Goal: Transaction & Acquisition: Purchase product/service

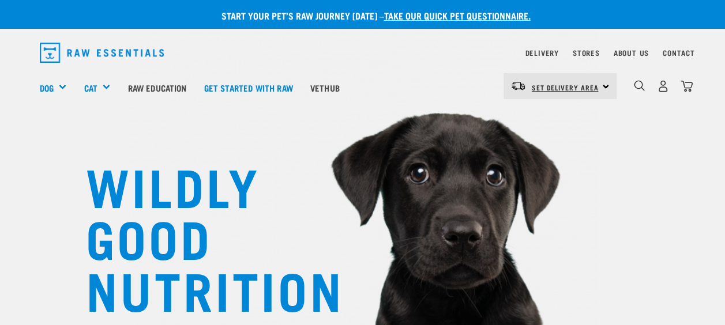
click at [586, 86] on link "Set Delivery Area" at bounding box center [565, 87] width 67 height 18
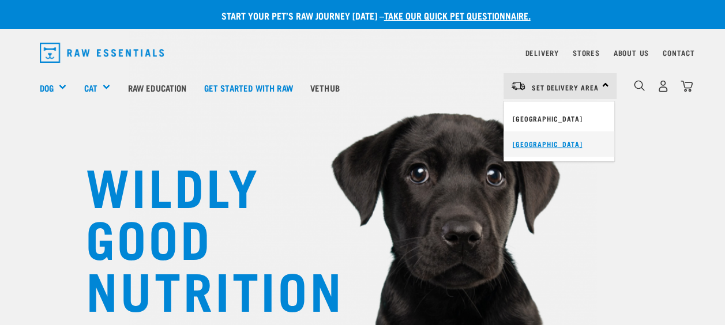
click at [556, 138] on link "[GEOGRAPHIC_DATA]" at bounding box center [558, 143] width 111 height 25
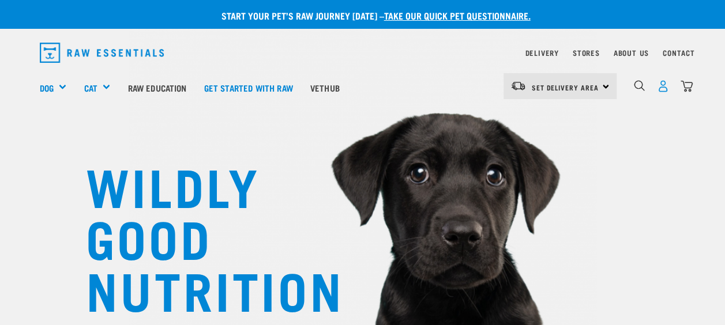
click at [663, 82] on img "dropdown navigation" at bounding box center [663, 86] width 12 height 12
click at [664, 89] on img "dropdown navigation" at bounding box center [663, 86] width 12 height 12
click at [660, 84] on img "dropdown navigation" at bounding box center [663, 86] width 12 height 12
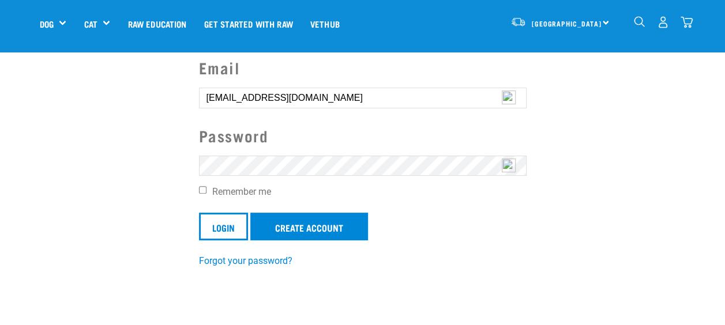
scroll to position [96, 0]
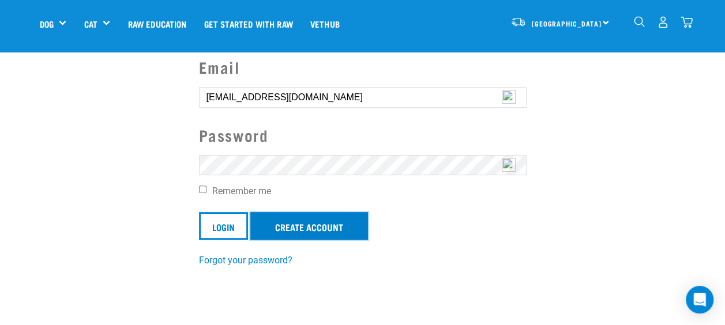
click at [289, 229] on link "Create Account" at bounding box center [309, 226] width 118 height 28
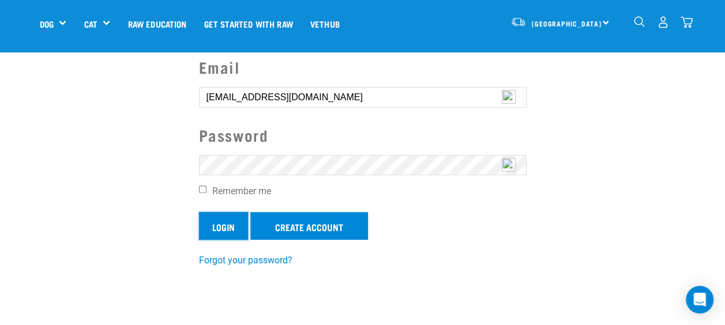
click at [216, 225] on input "Login" at bounding box center [223, 226] width 49 height 28
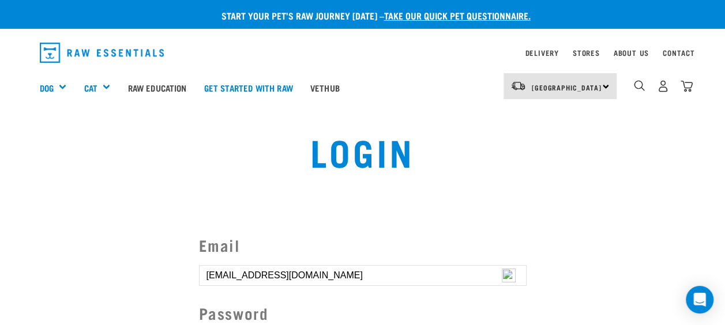
click at [27, 141] on button "delete" at bounding box center [21, 135] width 12 height 12
click at [0, 205] on article "Invalid username or password." at bounding box center [0, 162] width 0 height 325
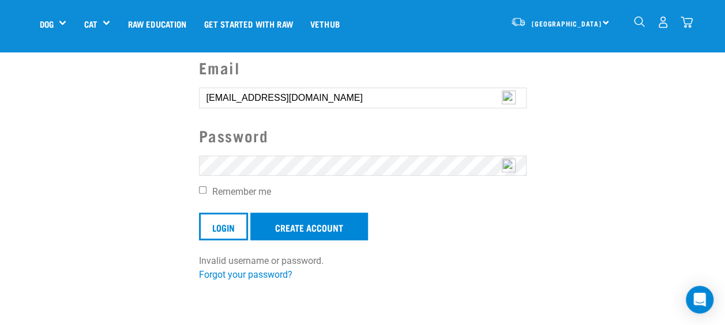
scroll to position [99, 0]
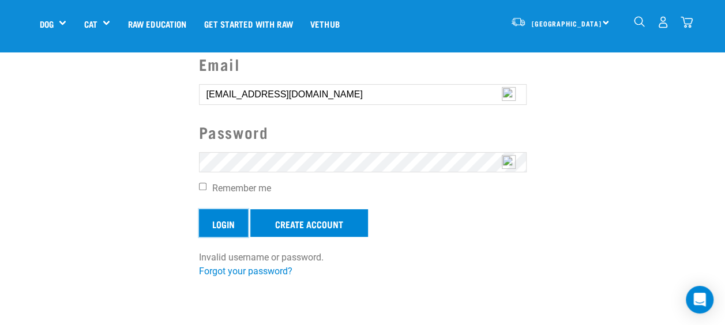
click at [225, 217] on input "Login" at bounding box center [223, 223] width 49 height 28
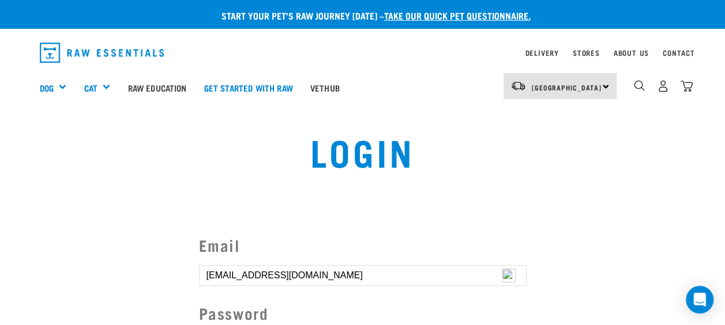
click at [27, 141] on button "delete" at bounding box center [21, 135] width 12 height 12
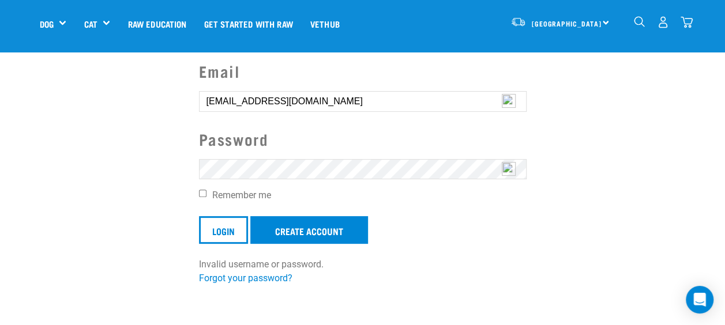
scroll to position [91, 0]
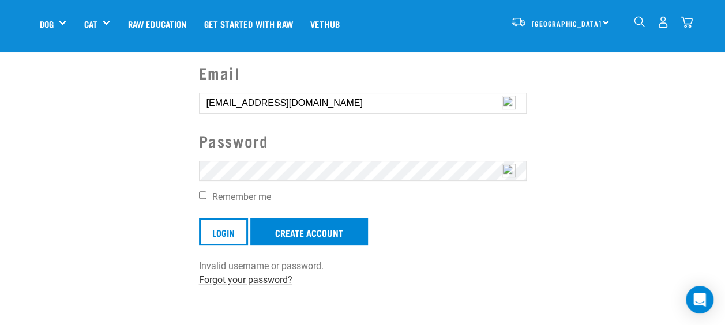
click at [252, 278] on link "Forgot your password?" at bounding box center [245, 279] width 93 height 11
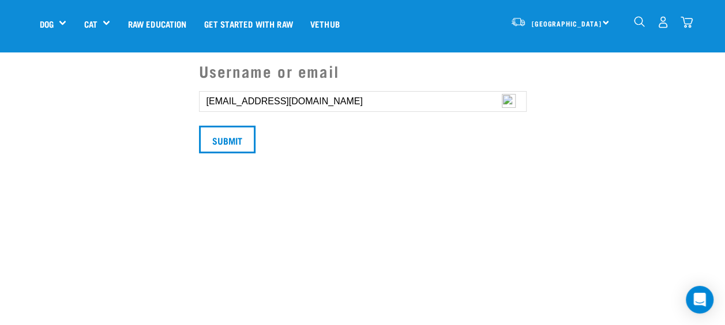
scroll to position [93, 0]
click at [221, 135] on input "Submit" at bounding box center [227, 139] width 56 height 28
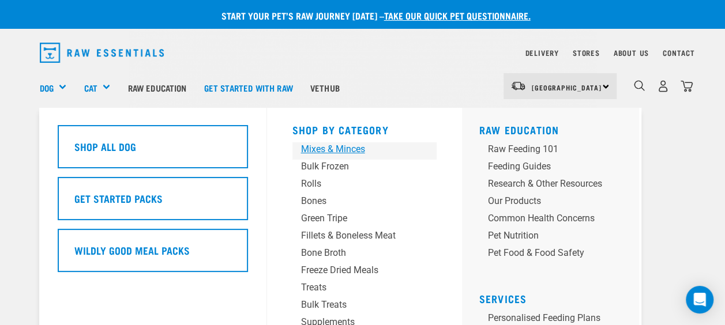
click at [340, 158] on link "Mixes & Minces" at bounding box center [364, 150] width 144 height 17
click at [334, 166] on div "Bulk Frozen" at bounding box center [355, 167] width 108 height 14
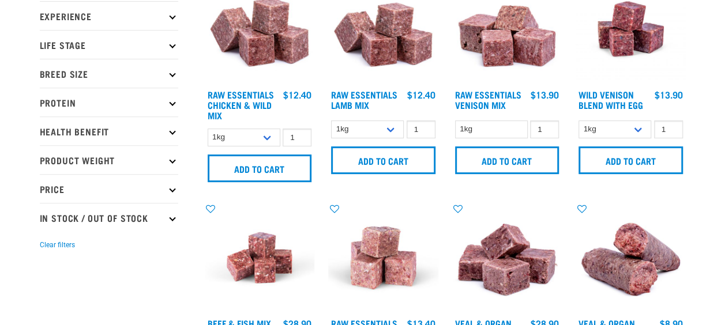
scroll to position [191, 0]
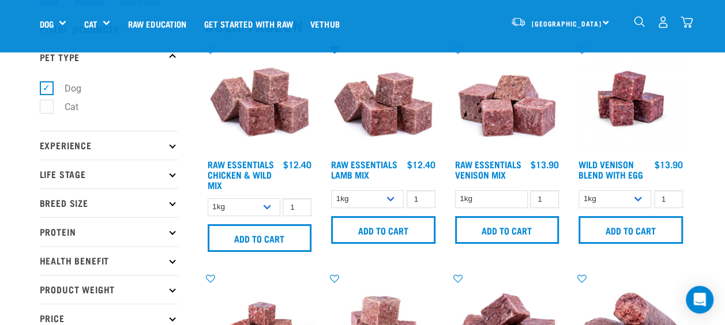
scroll to position [46, 0]
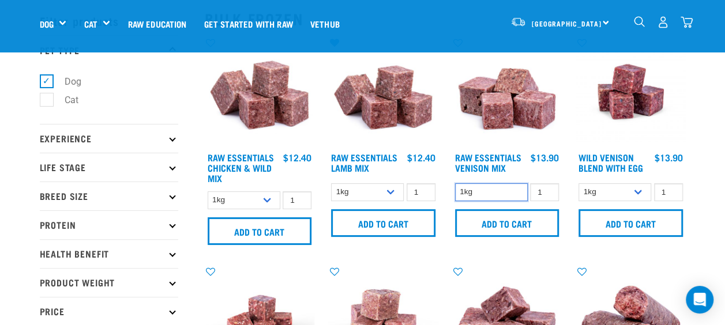
click at [488, 189] on select "1kg" at bounding box center [491, 192] width 73 height 18
click at [547, 189] on input "2" at bounding box center [544, 192] width 29 height 18
click at [547, 189] on input "3" at bounding box center [544, 192] width 29 height 18
click at [547, 189] on input "4" at bounding box center [544, 192] width 29 height 18
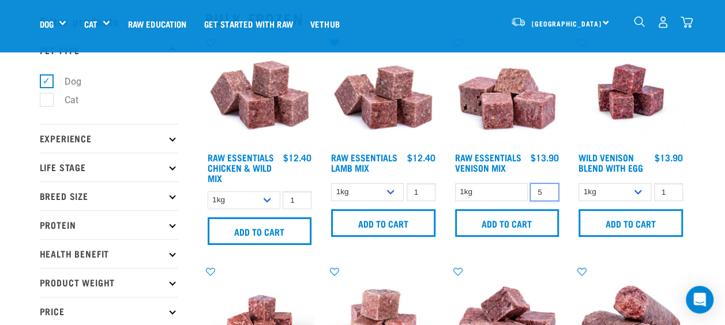
click at [547, 189] on input "5" at bounding box center [544, 192] width 29 height 18
click at [547, 189] on input "6" at bounding box center [544, 192] width 29 height 18
click at [547, 189] on input "7" at bounding box center [544, 192] width 29 height 18
click at [547, 189] on input "8" at bounding box center [544, 192] width 29 height 18
click at [547, 189] on input "9" at bounding box center [544, 192] width 29 height 18
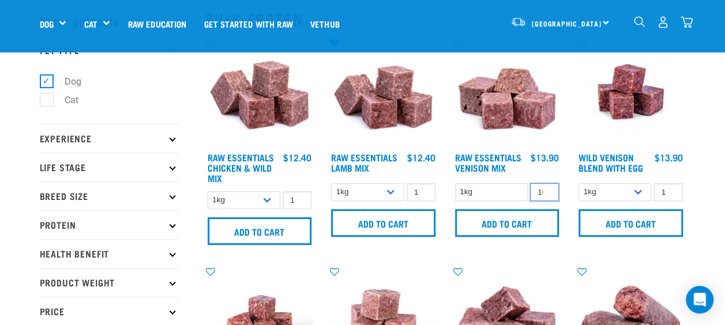
click at [547, 189] on input "10" at bounding box center [544, 192] width 29 height 18
click at [546, 193] on input "9" at bounding box center [544, 192] width 29 height 18
click at [546, 193] on input "8" at bounding box center [544, 192] width 29 height 18
type input "7"
click at [546, 193] on input "7" at bounding box center [544, 192] width 29 height 18
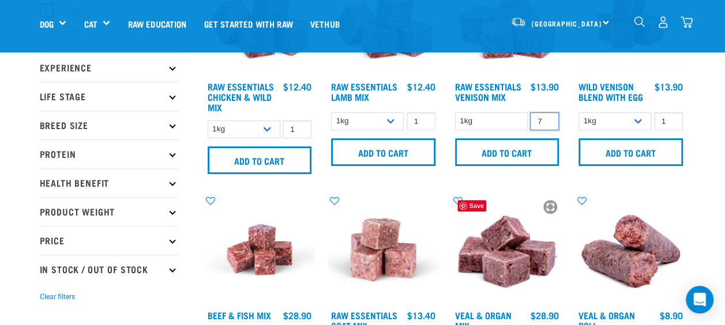
scroll to position [116, 0]
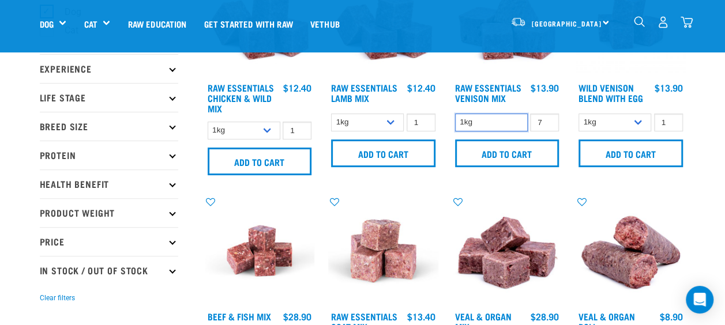
click at [479, 118] on select "1kg" at bounding box center [491, 123] width 73 height 18
click at [491, 192] on div "Veal & Organ Mix" at bounding box center [507, 299] width 124 height 221
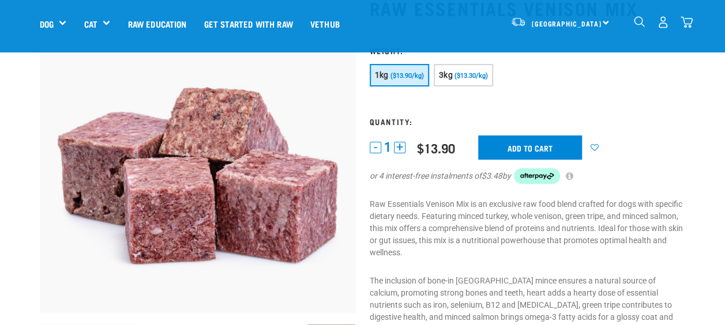
scroll to position [88, 0]
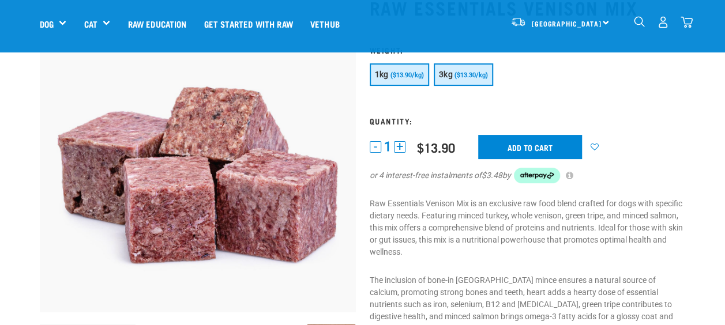
click at [469, 78] on span "($13.30/kg)" at bounding box center [470, 74] width 33 height 7
click at [370, 143] on button "-" at bounding box center [376, 147] width 12 height 12
click at [398, 144] on button "+" at bounding box center [400, 147] width 12 height 12
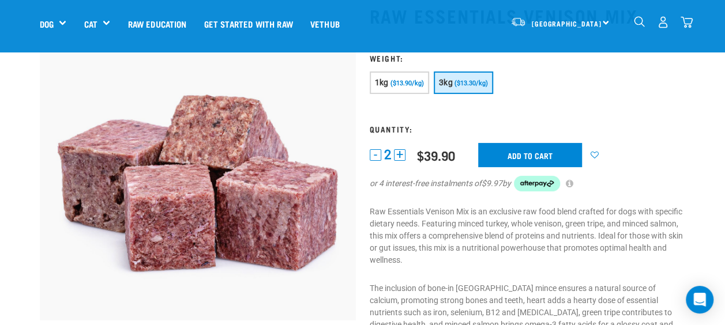
scroll to position [80, 0]
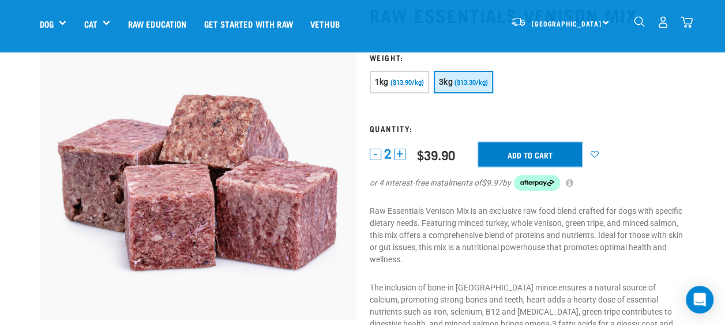
click at [527, 150] on input "Add to cart" at bounding box center [530, 154] width 104 height 24
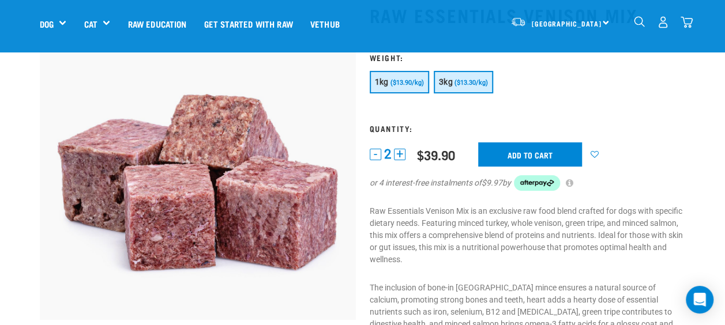
click at [408, 82] on span "($13.90/kg)" at bounding box center [406, 82] width 33 height 7
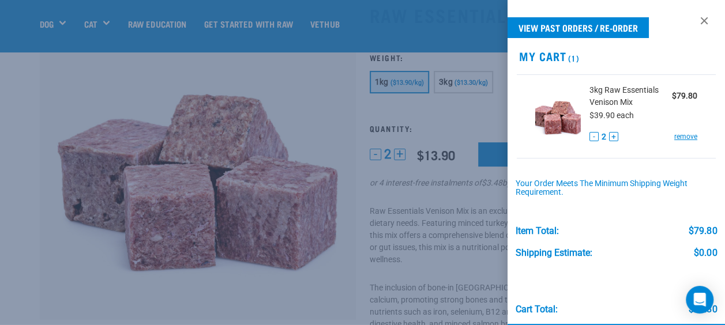
click at [460, 168] on div at bounding box center [362, 162] width 725 height 325
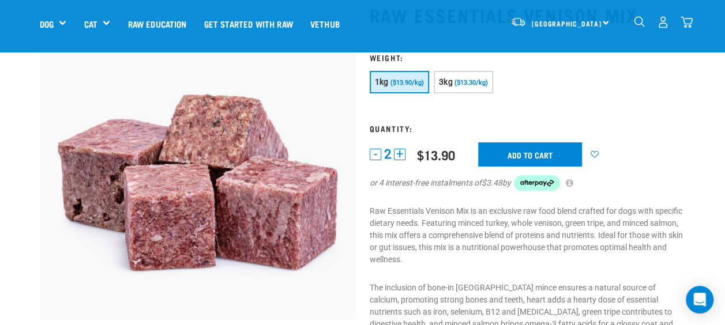
click at [379, 157] on button "-" at bounding box center [376, 155] width 12 height 12
click at [522, 157] on input "Add to cart" at bounding box center [530, 154] width 104 height 24
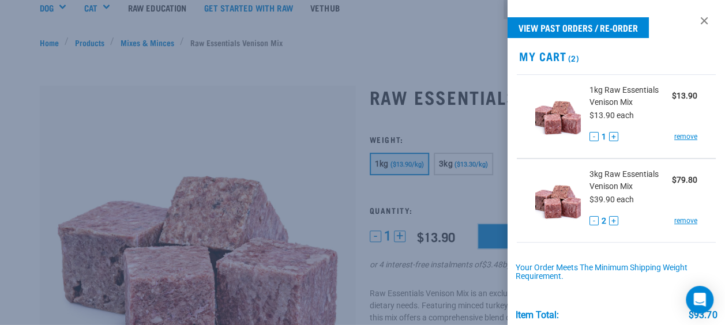
scroll to position [0, 0]
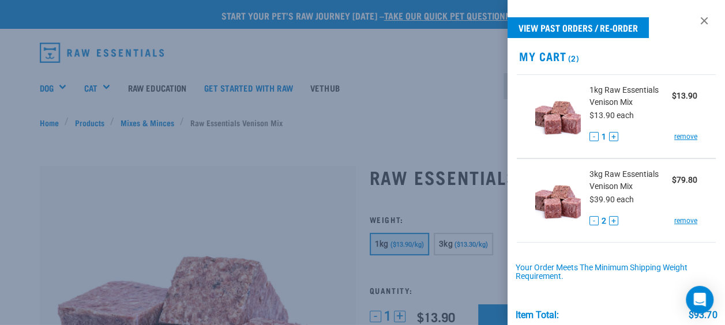
click at [612, 138] on button "+" at bounding box center [613, 136] width 9 height 9
click at [379, 127] on div at bounding box center [362, 162] width 725 height 325
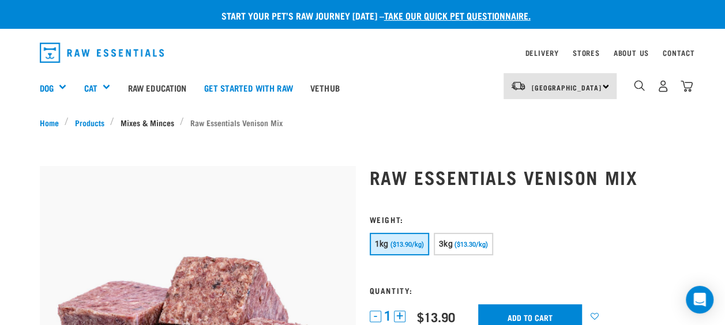
click at [142, 123] on link "Mixes & Minces" at bounding box center [147, 122] width 66 height 12
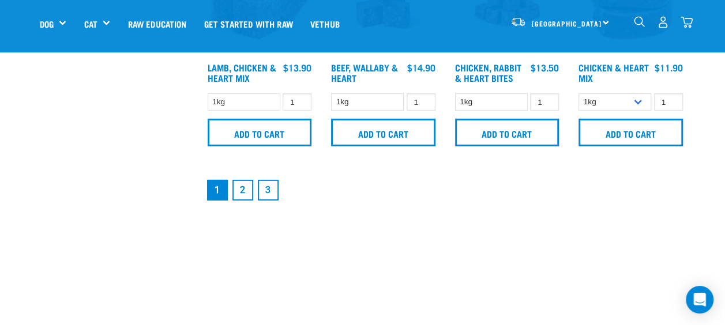
scroll to position [1707, 0]
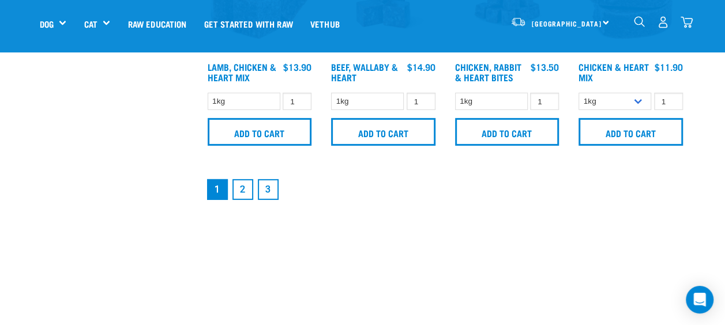
click at [248, 184] on link "2" at bounding box center [242, 189] width 21 height 21
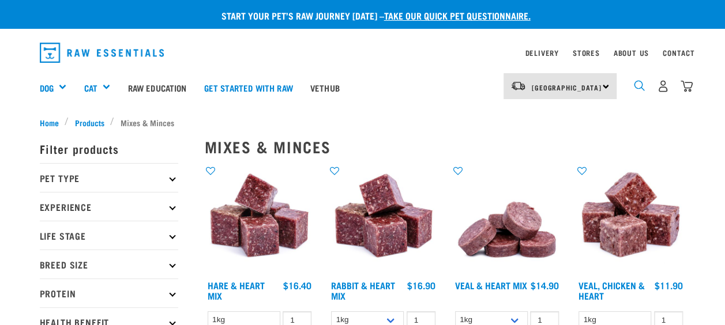
click at [638, 82] on img "dropdown navigation" at bounding box center [639, 85] width 11 height 11
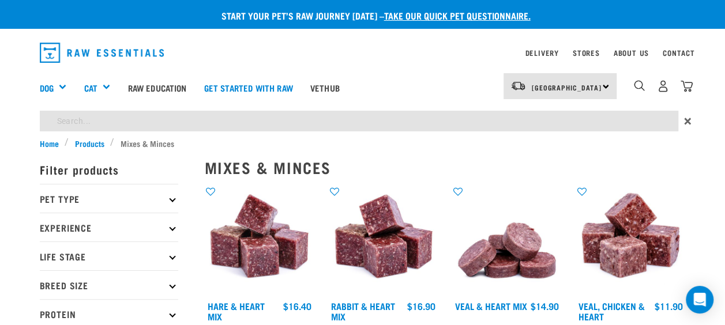
click at [517, 116] on input "search" at bounding box center [359, 121] width 638 height 21
type input "vab"
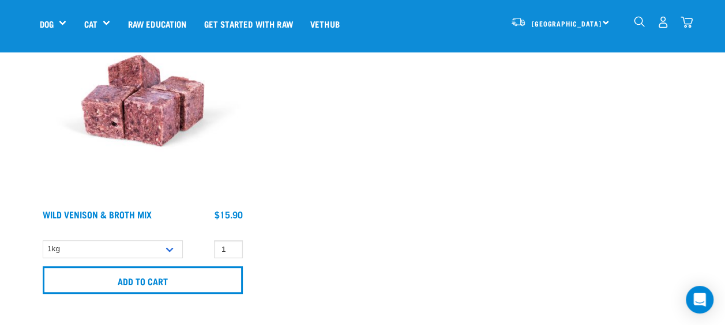
scroll to position [202, 0]
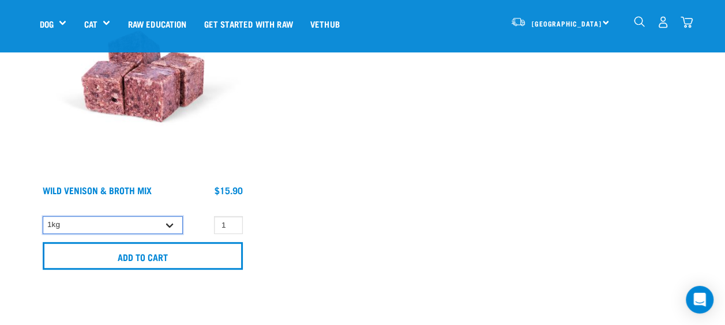
click at [170, 226] on select "1kg 3kg" at bounding box center [113, 225] width 140 height 18
select select "13833"
click at [43, 216] on select "1kg 3kg" at bounding box center [113, 225] width 140 height 18
click at [232, 221] on input "2" at bounding box center [228, 225] width 29 height 18
type input "3"
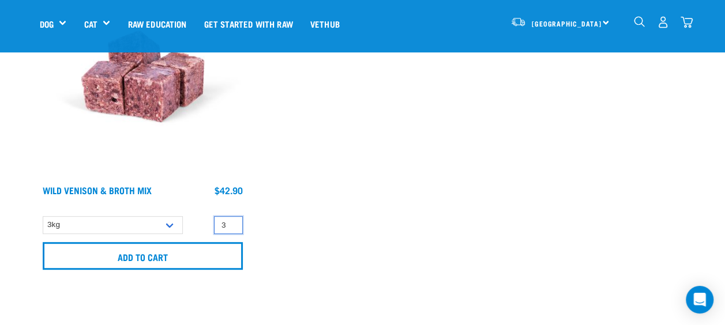
click at [231, 221] on input "3" at bounding box center [228, 225] width 29 height 18
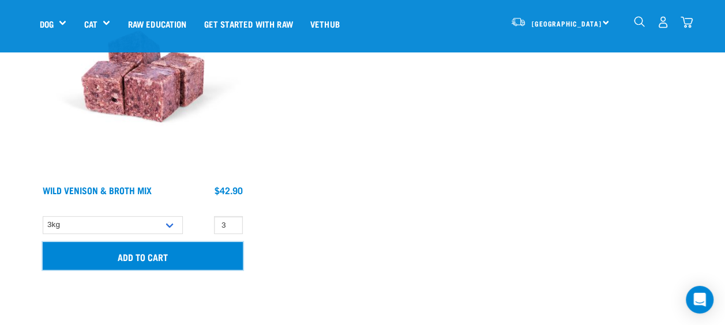
click at [173, 261] on input "Add to cart" at bounding box center [143, 256] width 200 height 28
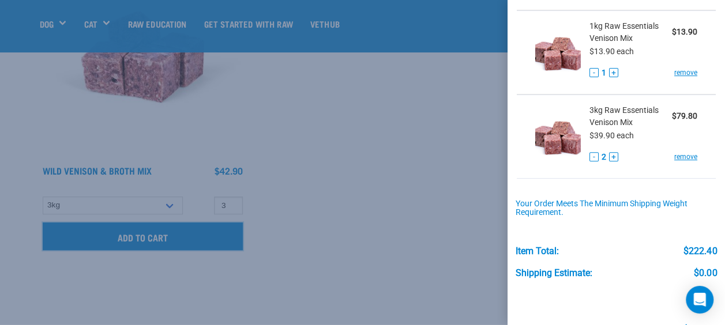
scroll to position [214, 0]
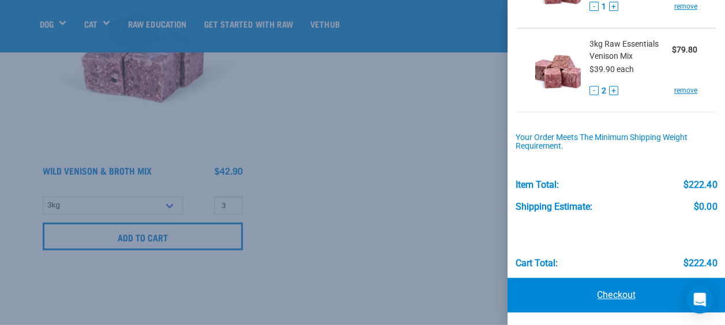
click at [632, 280] on link "Checkout" at bounding box center [615, 295] width 217 height 35
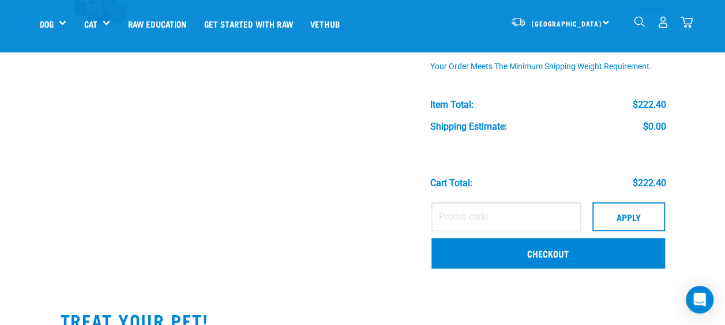
scroll to position [292, 0]
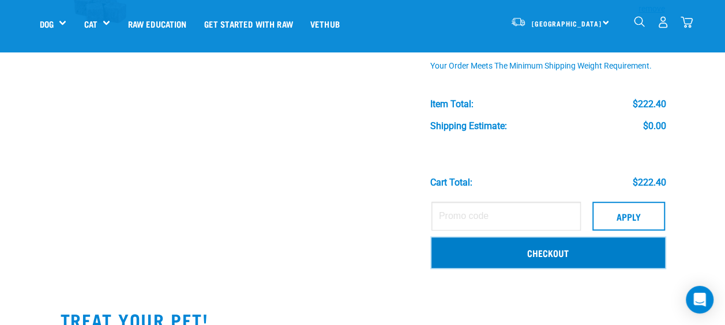
click at [587, 259] on link "Checkout" at bounding box center [547, 253] width 233 height 30
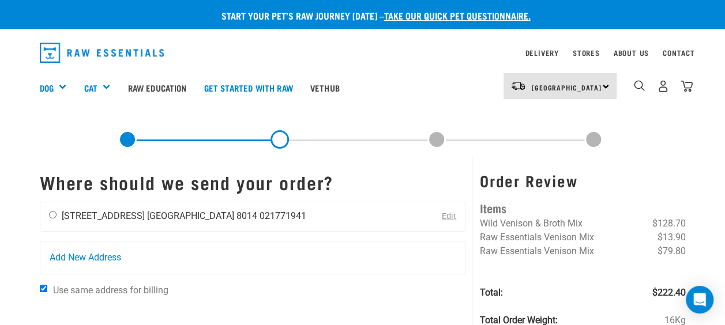
click at [239, 209] on div "Pip Savage 51 Mansfield Avenue Christchurch 8014 021771941" at bounding box center [177, 216] width 274 height 29
click at [48, 218] on div "Pip Savage 51 Mansfield Avenue Christchurch 8014 021771941" at bounding box center [177, 216] width 274 height 29
click at [51, 216] on input "radio" at bounding box center [52, 214] width 7 height 7
radio input "true"
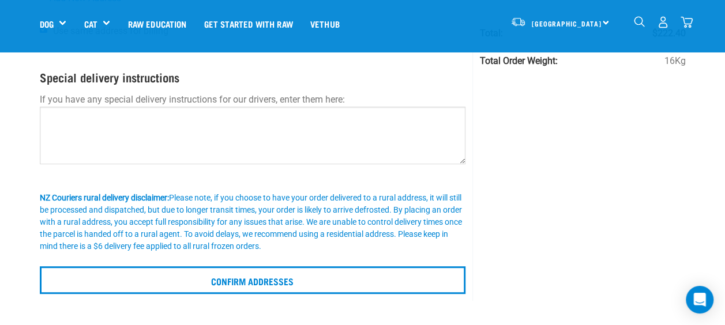
scroll to position [209, 0]
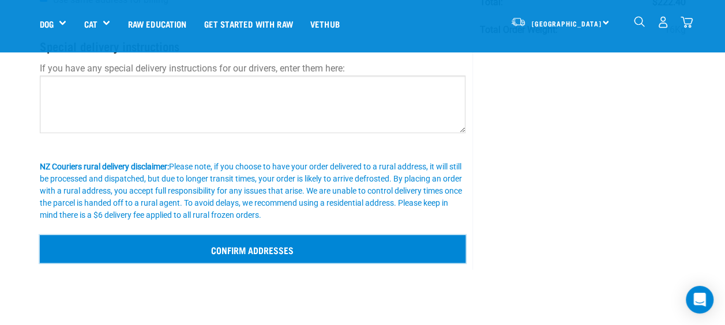
click at [198, 239] on input "Confirm addresses" at bounding box center [253, 249] width 426 height 28
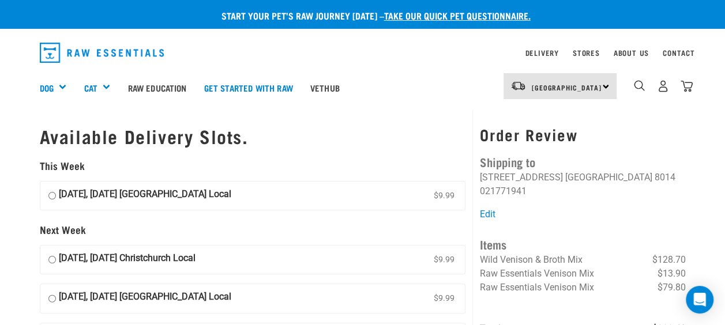
click at [179, 198] on strong "[DATE], [DATE] [GEOGRAPHIC_DATA] Local" at bounding box center [145, 195] width 172 height 17
click at [56, 198] on input "[DATE], [DATE] [GEOGRAPHIC_DATA] Local $9.99" at bounding box center [51, 195] width 7 height 17
radio input "true"
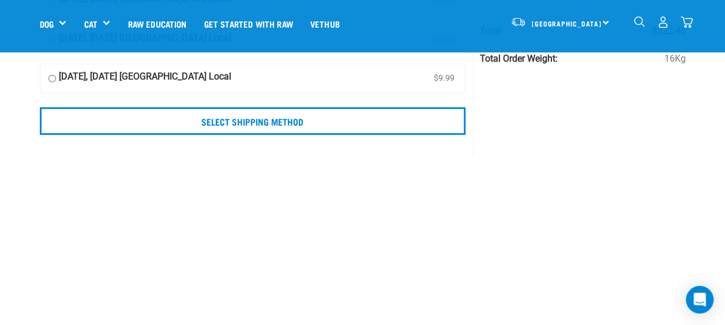
scroll to position [221, 0]
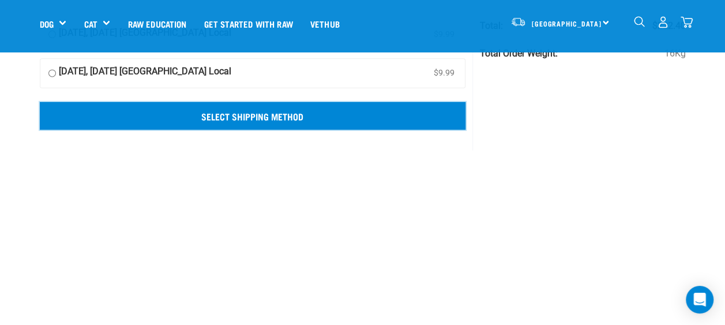
click at [347, 110] on input "Select Shipping Method" at bounding box center [253, 116] width 426 height 28
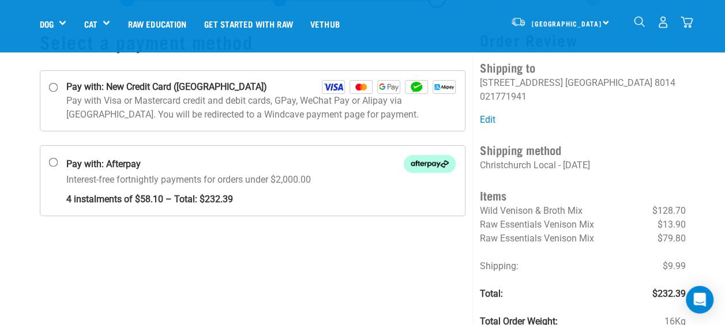
scroll to position [58, 0]
click at [82, 100] on p "Pay with Visa or Mastercard credit and debit cards, GPay, WeChat Pay or Alipay …" at bounding box center [261, 109] width 390 height 28
click at [58, 93] on input "Pay with: New Credit Card (Windcave)" at bounding box center [52, 88] width 9 height 9
radio input "true"
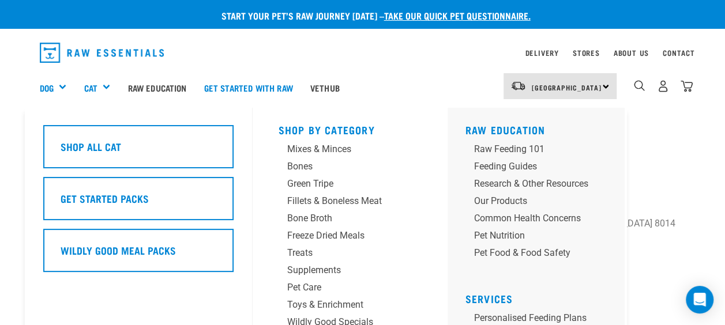
scroll to position [23, 0]
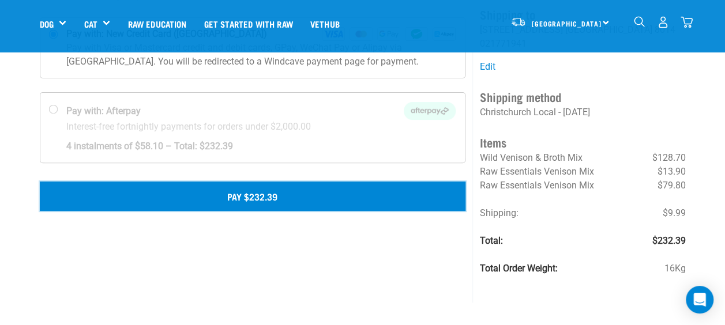
click at [327, 199] on button "Pay $232.39" at bounding box center [253, 196] width 426 height 29
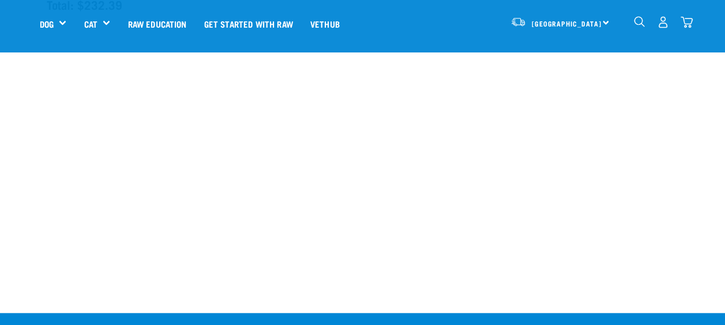
scroll to position [446, 0]
